Goal: Find specific page/section: Find specific page/section

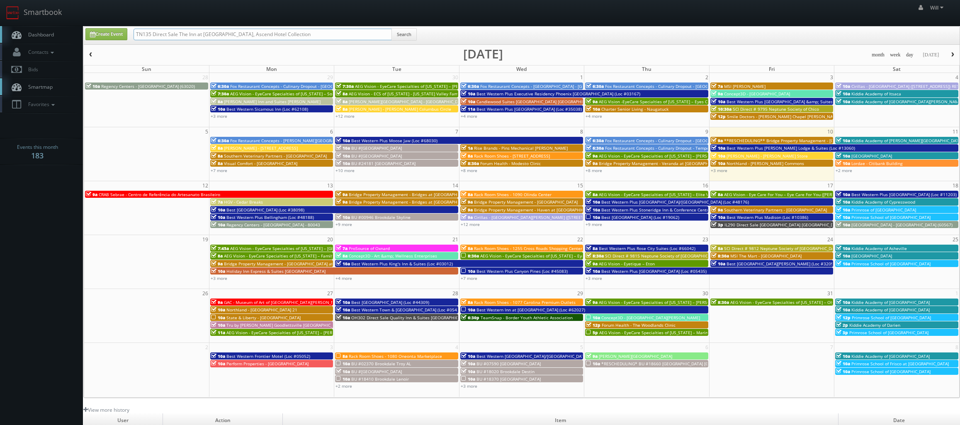
drag, startPoint x: 272, startPoint y: 26, endPoint x: -59, endPoint y: -31, distance: 336.1
click at [0, 0] on html "Smartbook Toggle Side Navigation Toggle Top Navigation Will Will Profile Logout…" at bounding box center [480, 284] width 960 height 568
paste input "(09-10-25) VA960 Direct Sale MainStay Suites - Tour Folder"
drag, startPoint x: 162, startPoint y: 37, endPoint x: 7, endPoint y: 30, distance: 154.4
click at [7, 31] on body "Smartbook Toggle Side Navigation Toggle Top Navigation Will Will Profile Logout…" at bounding box center [480, 284] width 960 height 568
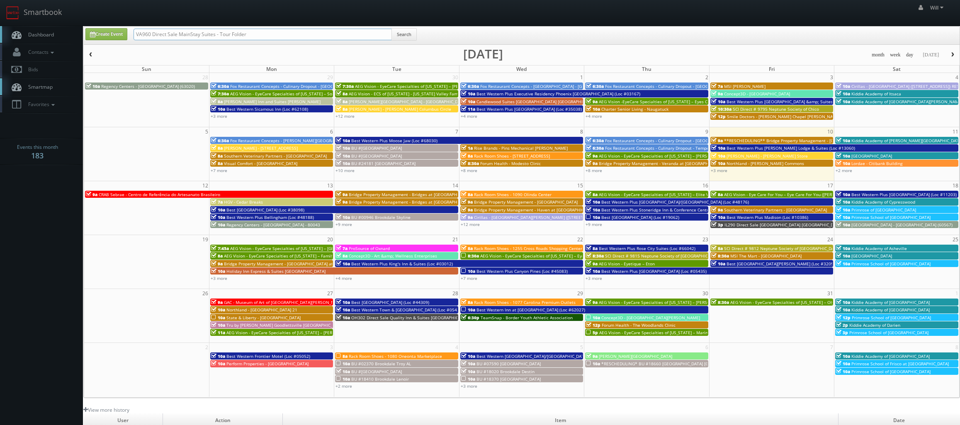
drag, startPoint x: 204, startPoint y: 34, endPoint x: 562, endPoint y: 70, distance: 359.9
click at [559, 69] on div "Create Event VA960 Direct Sale MainStay Suites - Tour Folder Search month week …" at bounding box center [521, 212] width 876 height 372
type input "VA960 Direct Sale MainStay"
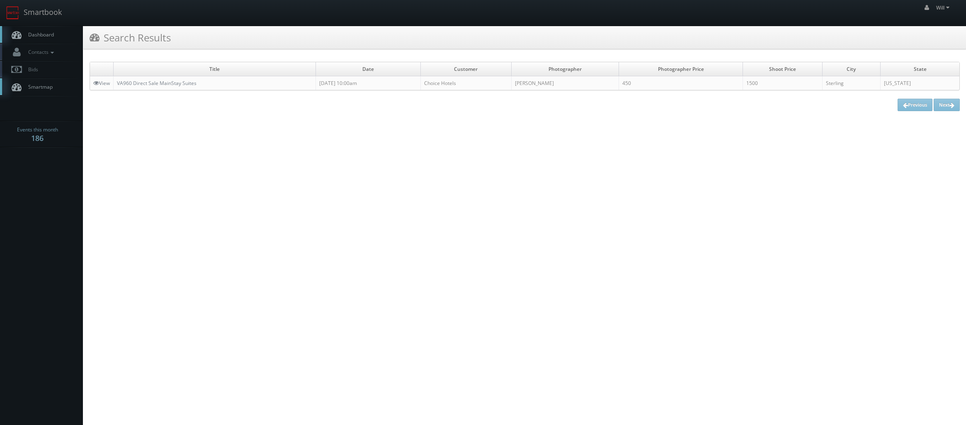
click at [167, 79] on td "VA960 Direct Sale MainStay Suites" at bounding box center [215, 83] width 202 height 14
click at [166, 83] on link "VA960 Direct Sale MainStay Suites" at bounding box center [157, 83] width 80 height 7
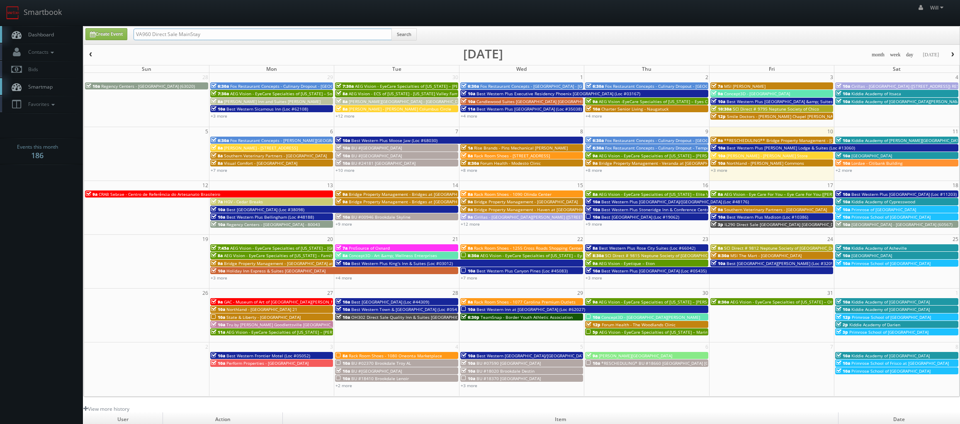
drag, startPoint x: 274, startPoint y: 29, endPoint x: 68, endPoint y: 24, distance: 206.1
click at [68, 24] on body "Smartbook Toggle Side Navigation Toggle Top Navigation Will Will Profile Logout…" at bounding box center [480, 284] width 960 height 568
paste input "(09-16-25) Tutera - Wesley Court"
click at [162, 33] on input "(09-16-25) Tutera - Wesley Court" at bounding box center [262, 35] width 258 height 12
drag, startPoint x: 162, startPoint y: 33, endPoint x: 32, endPoint y: 27, distance: 129.5
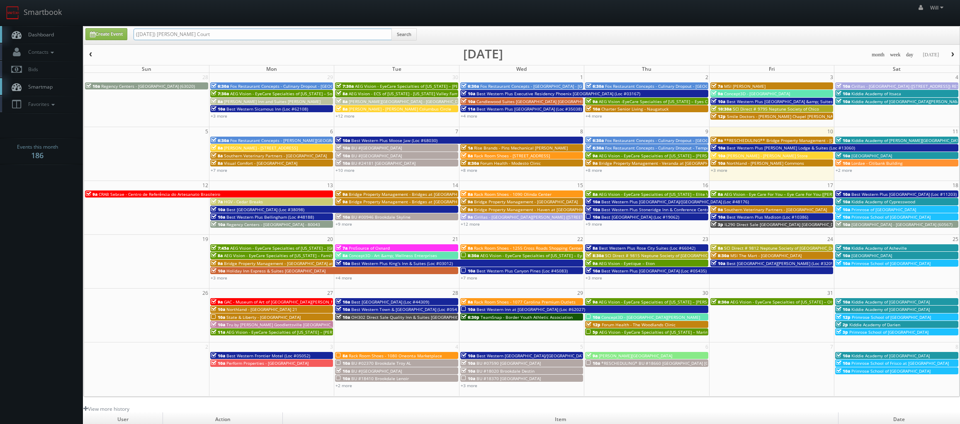
click at [32, 27] on body "Smartbook Toggle Side Navigation Toggle Top Navigation Will Will Profile Logout…" at bounding box center [480, 284] width 960 height 568
type input "[PERSON_NAME] Court"
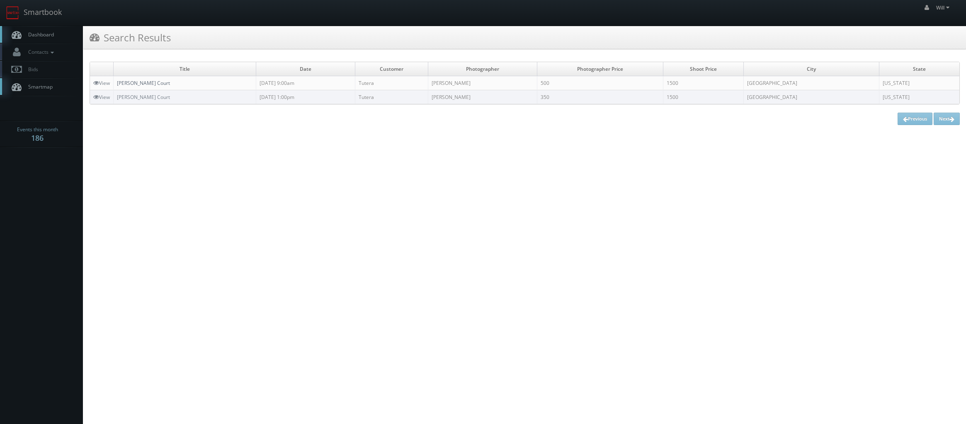
click at [160, 83] on link "[PERSON_NAME] Court" at bounding box center [143, 83] width 53 height 7
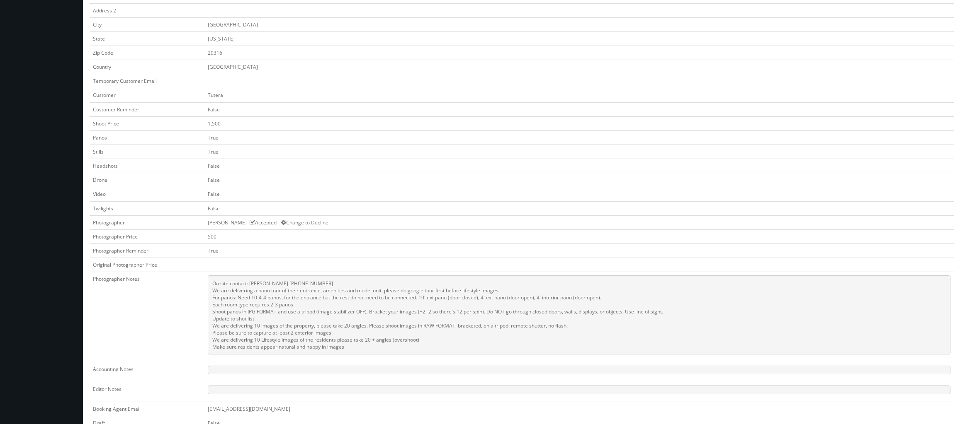
scroll to position [166, 0]
click at [541, 184] on td "False" at bounding box center [578, 191] width 749 height 14
